Goal: Communication & Community: Share content

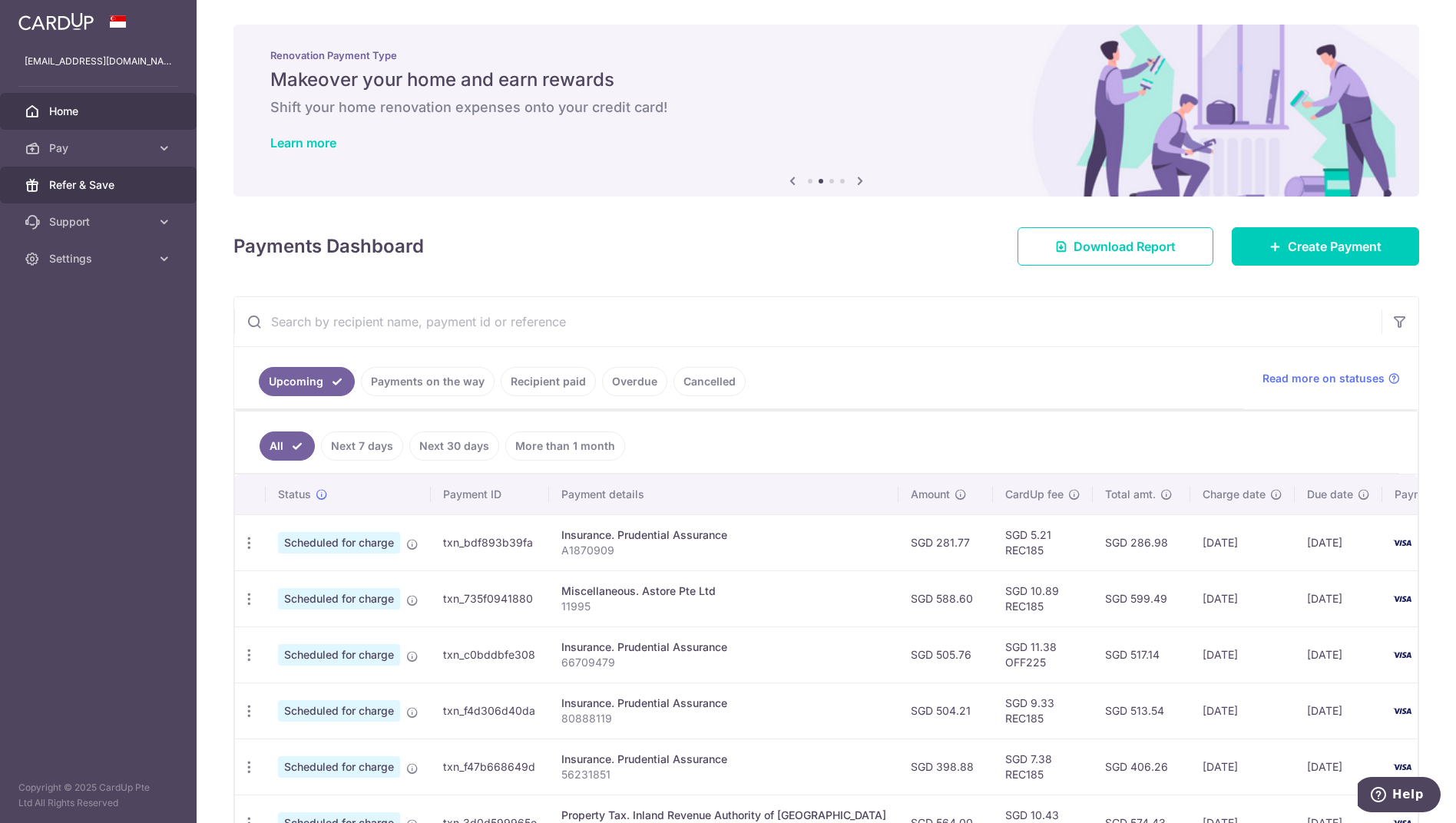
click at [101, 183] on span "Refer & Save" at bounding box center [100, 185] width 102 height 16
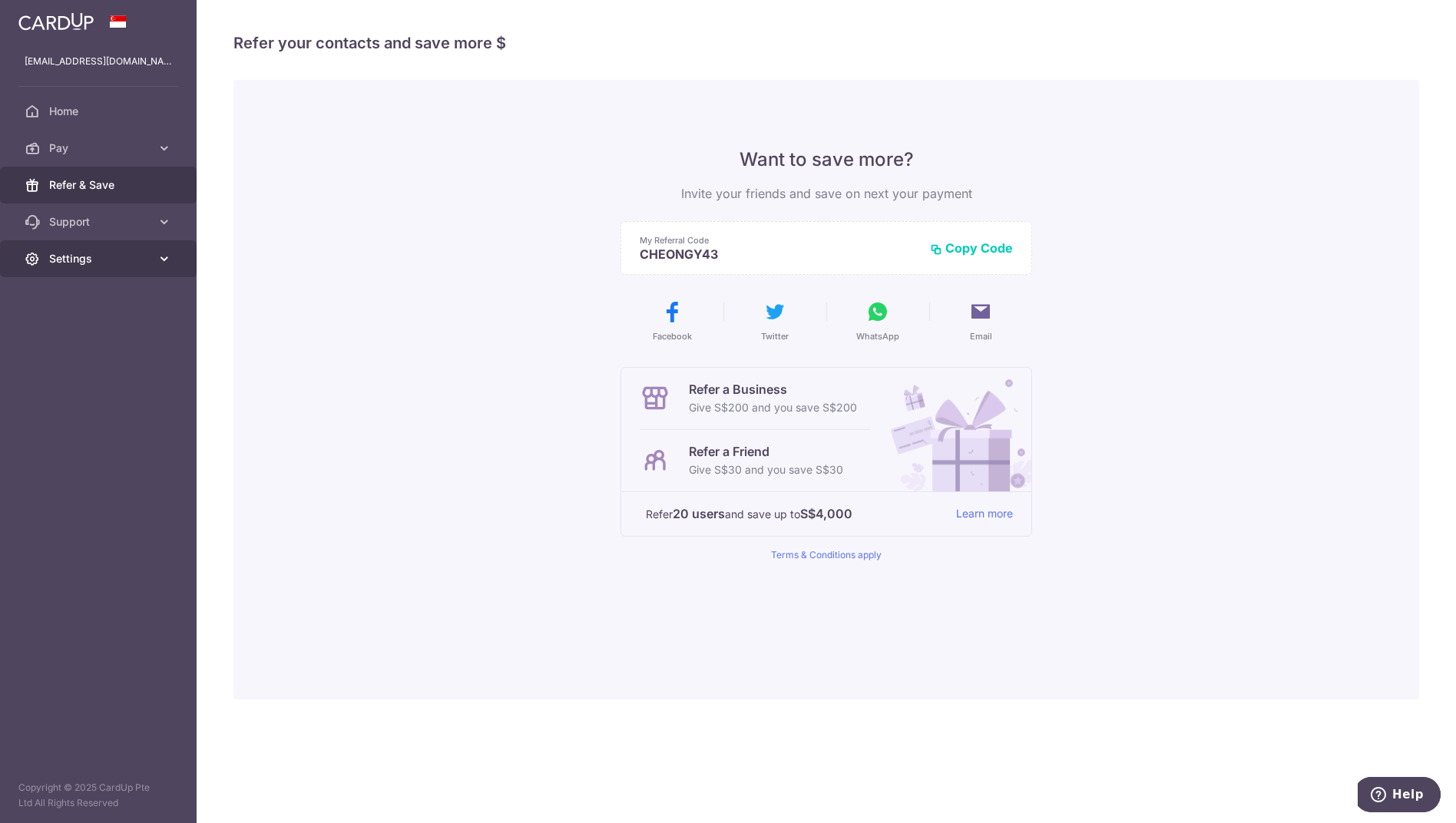
click at [110, 258] on span "Settings" at bounding box center [100, 259] width 102 height 16
